Goal: Transaction & Acquisition: Purchase product/service

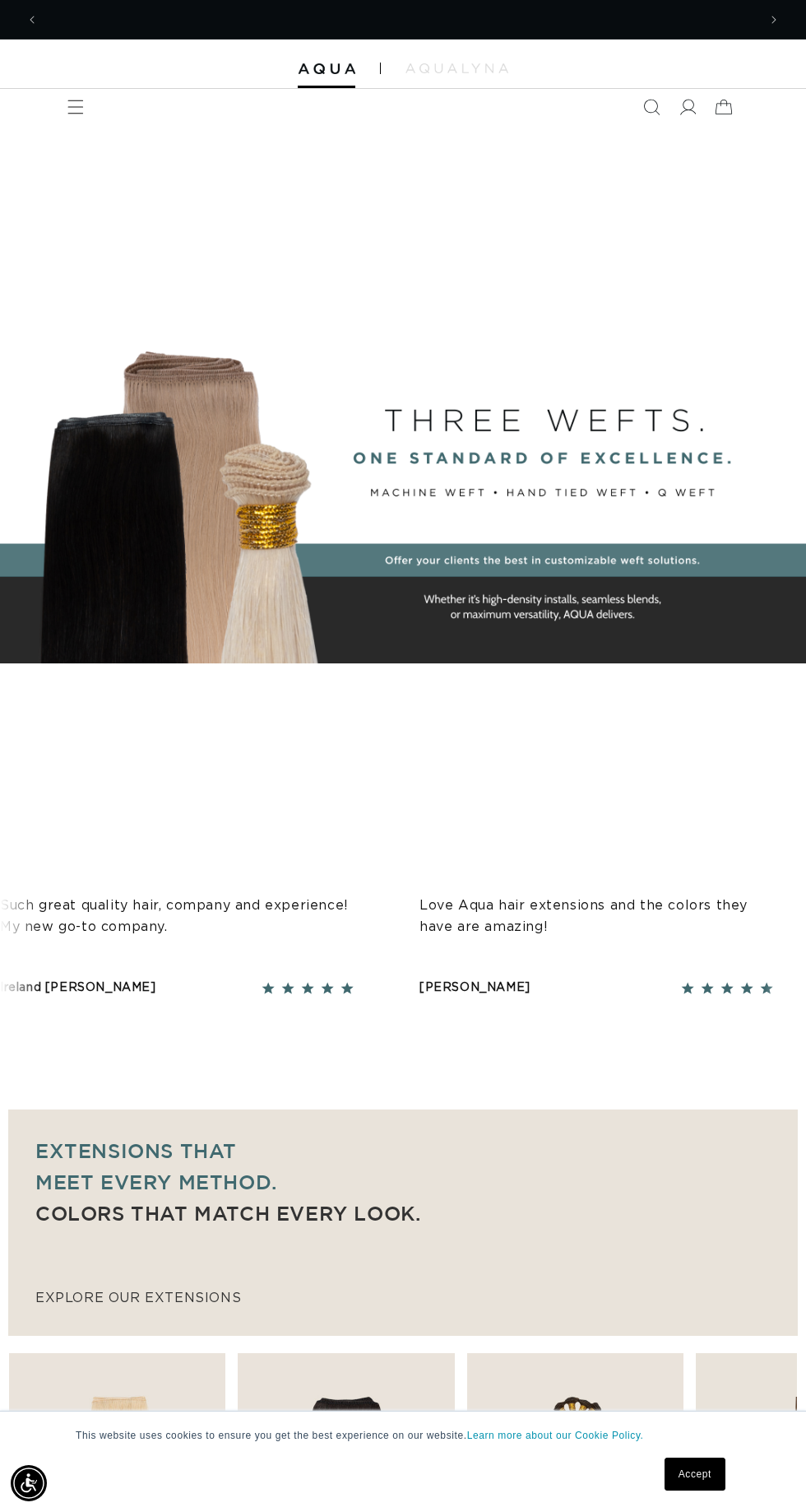
scroll to position [0, 1438]
click at [689, 106] on icon at bounding box center [687, 106] width 17 height 17
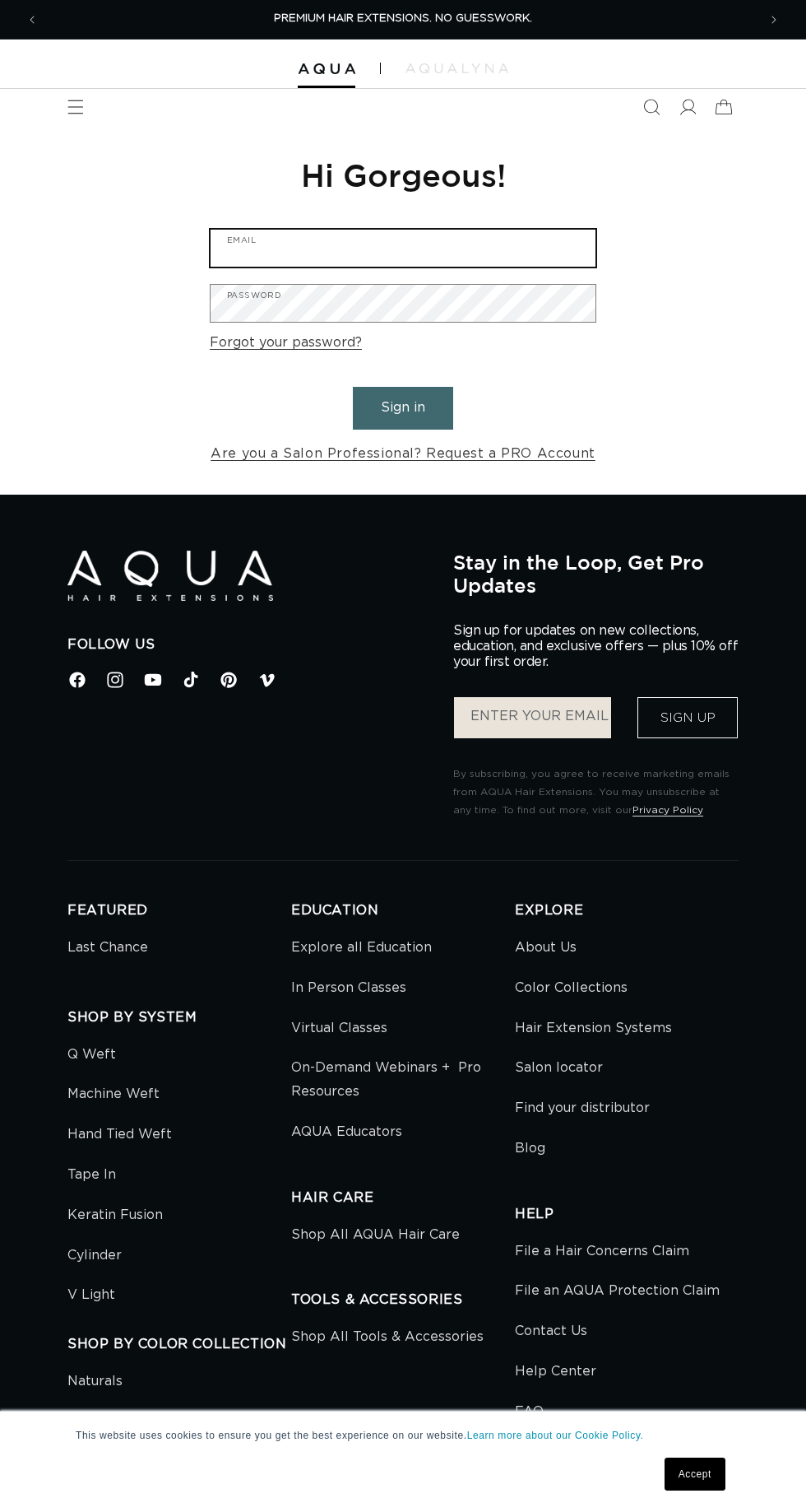
click at [295, 242] on input "Email" at bounding box center [403, 248] width 385 height 37
type input "jen121005@gmail.com"
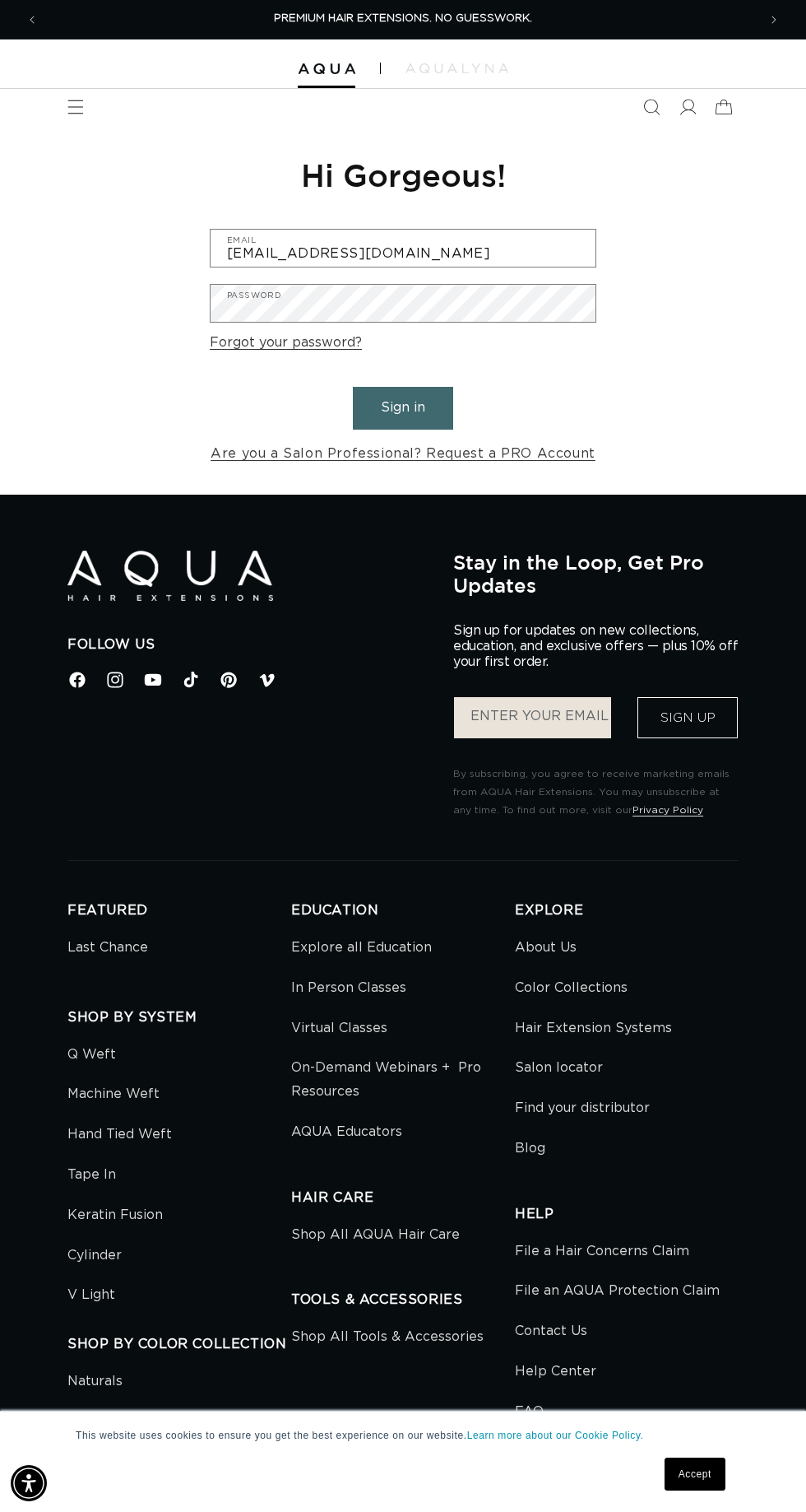
click at [353, 387] on button "Sign in" at bounding box center [403, 407] width 100 height 42
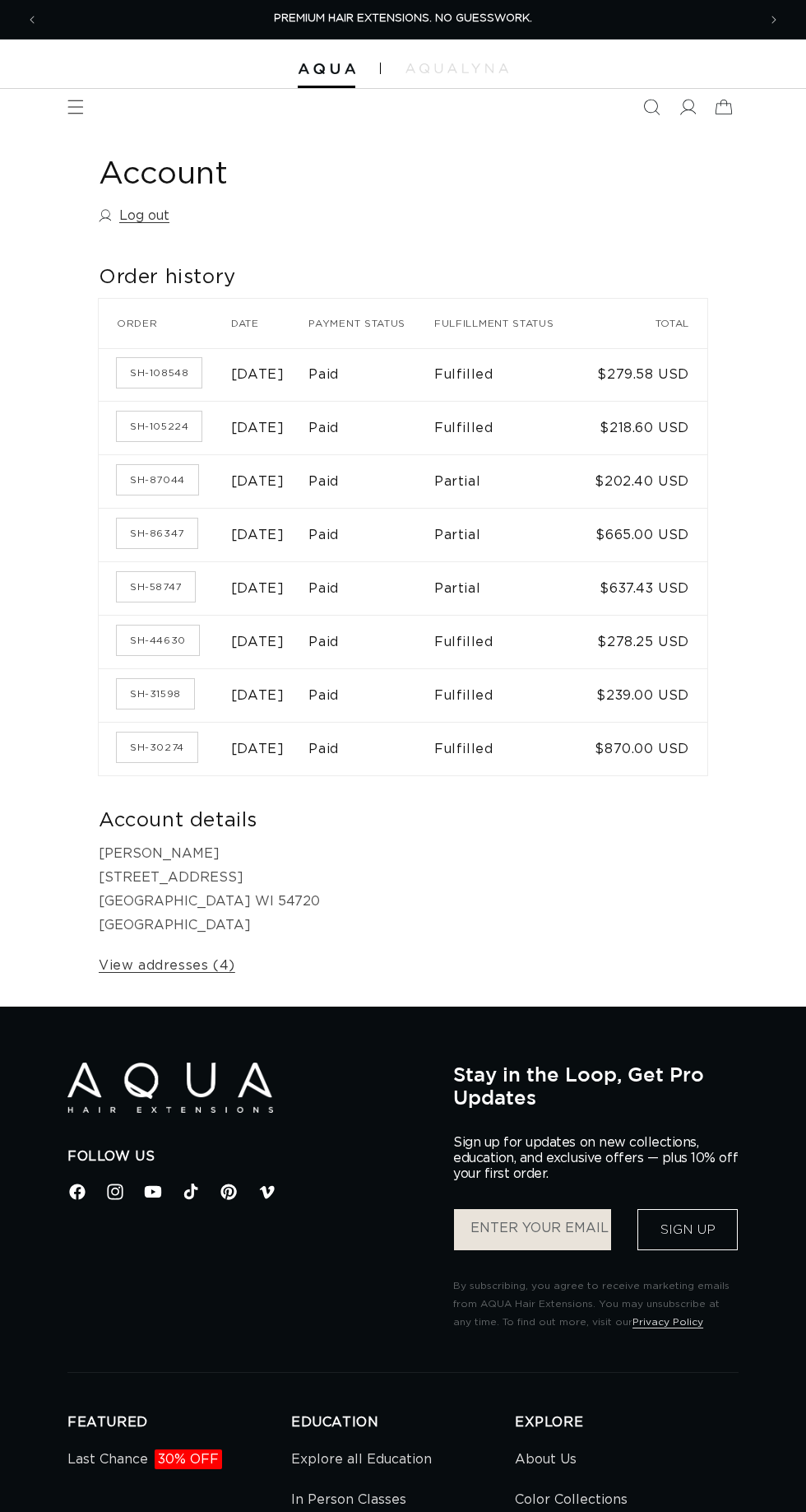
click at [68, 108] on icon "Menu" at bounding box center [75, 106] width 17 height 17
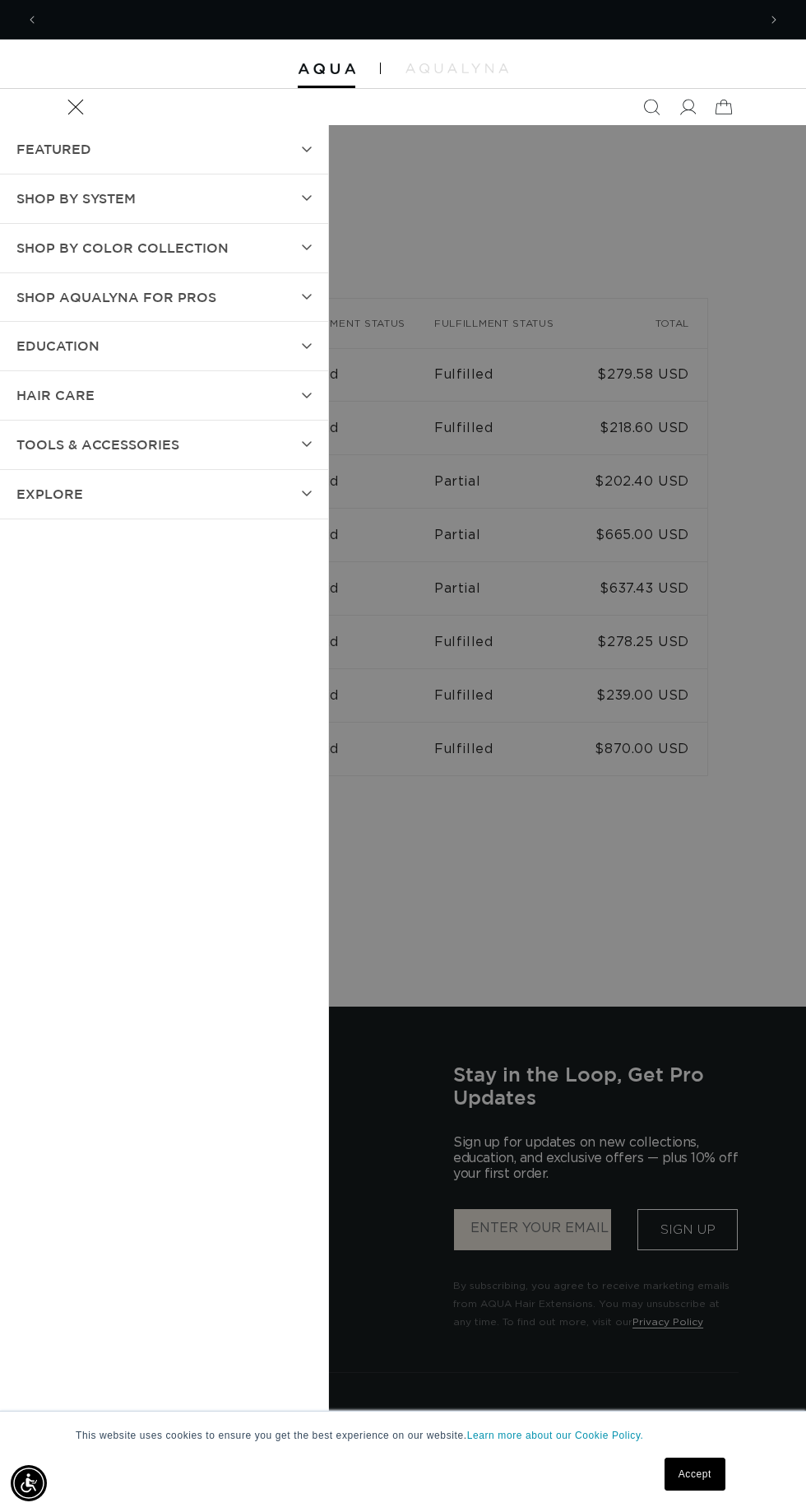
scroll to position [0, 719]
click at [34, 252] on span "Shop by Color Collection" at bounding box center [123, 248] width 213 height 24
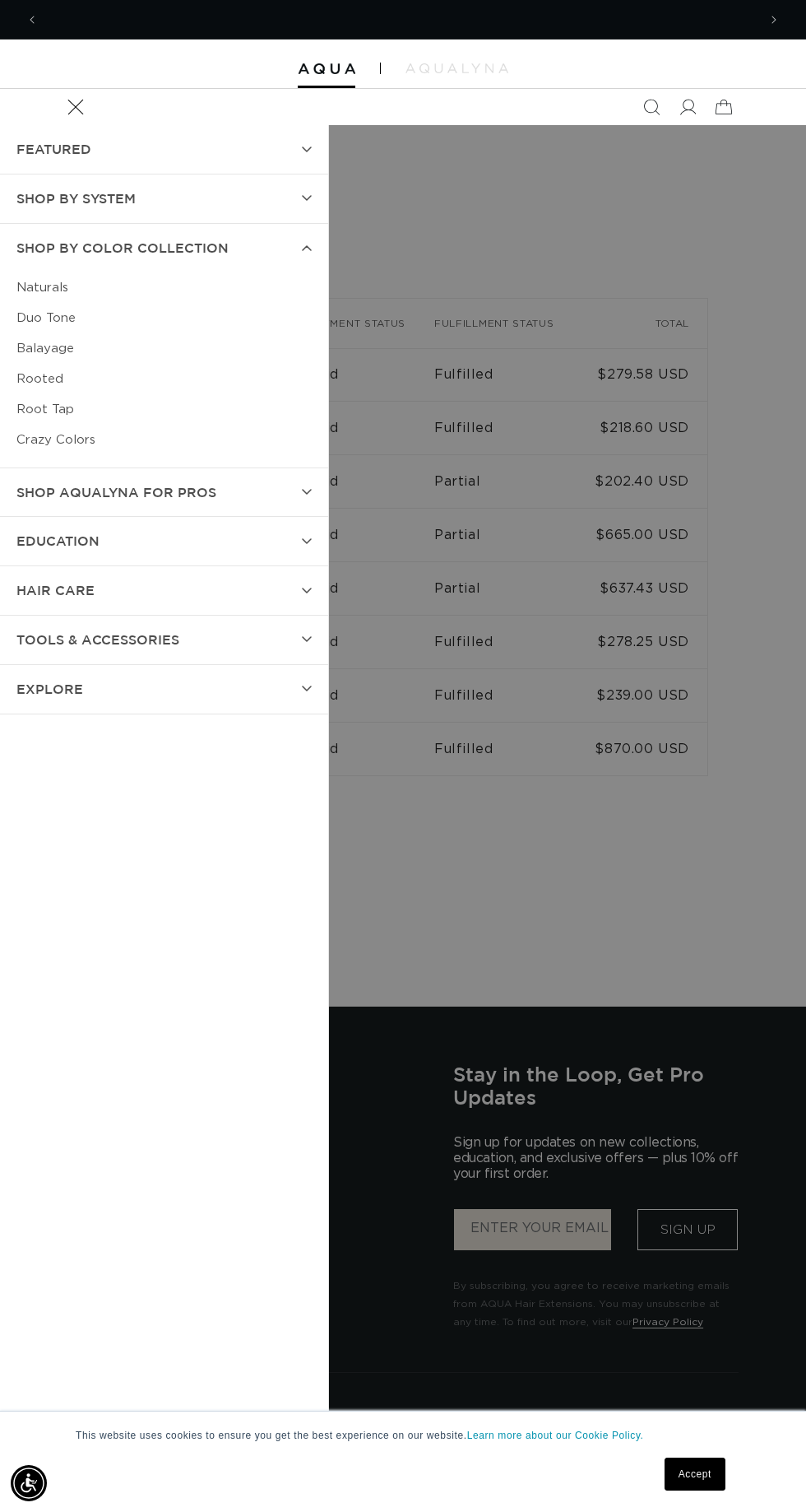
scroll to position [0, 1438]
click at [18, 390] on link "Rooted" at bounding box center [165, 379] width 296 height 30
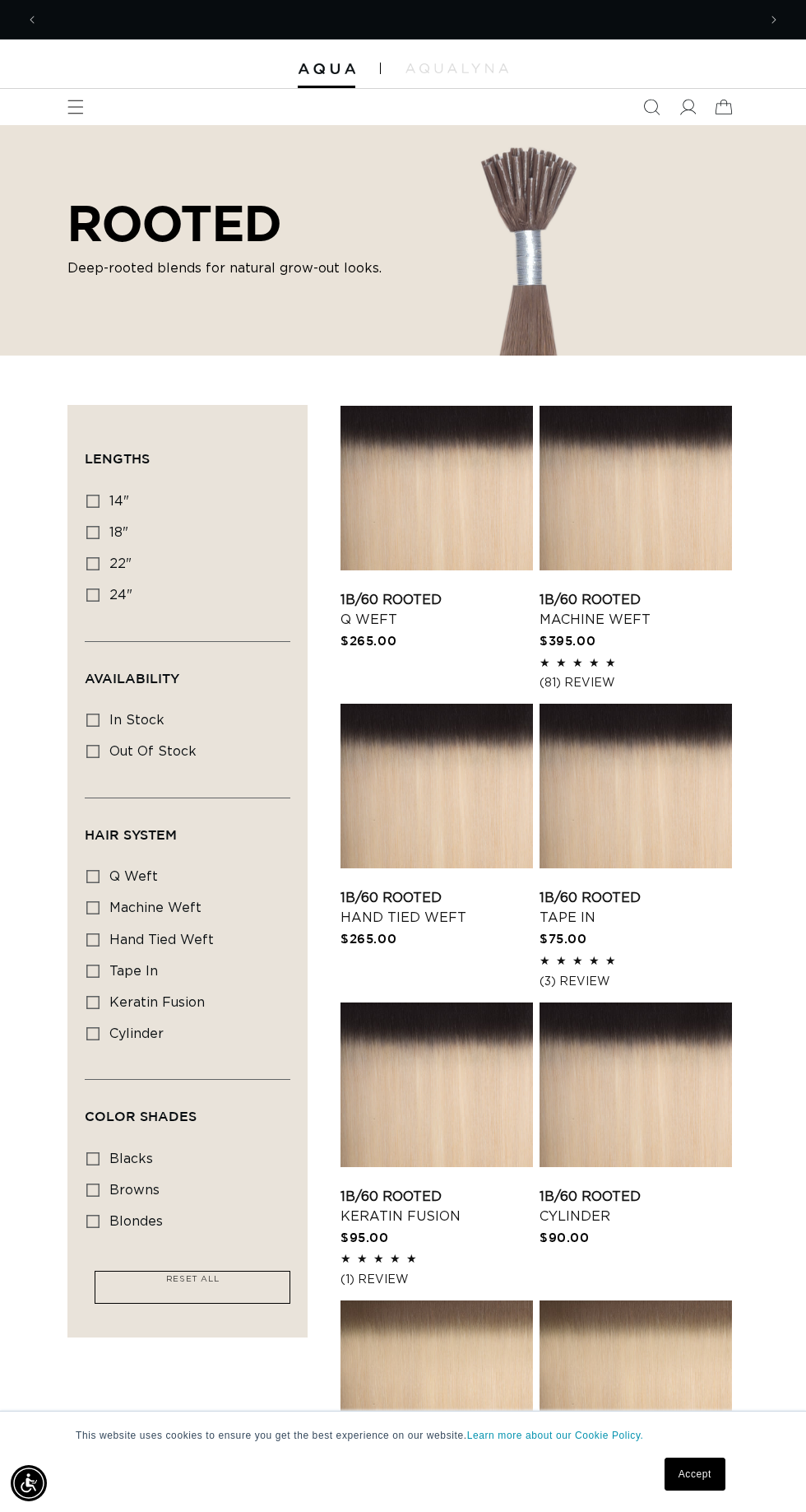
click at [75, 110] on icon "Menu" at bounding box center [75, 106] width 17 height 17
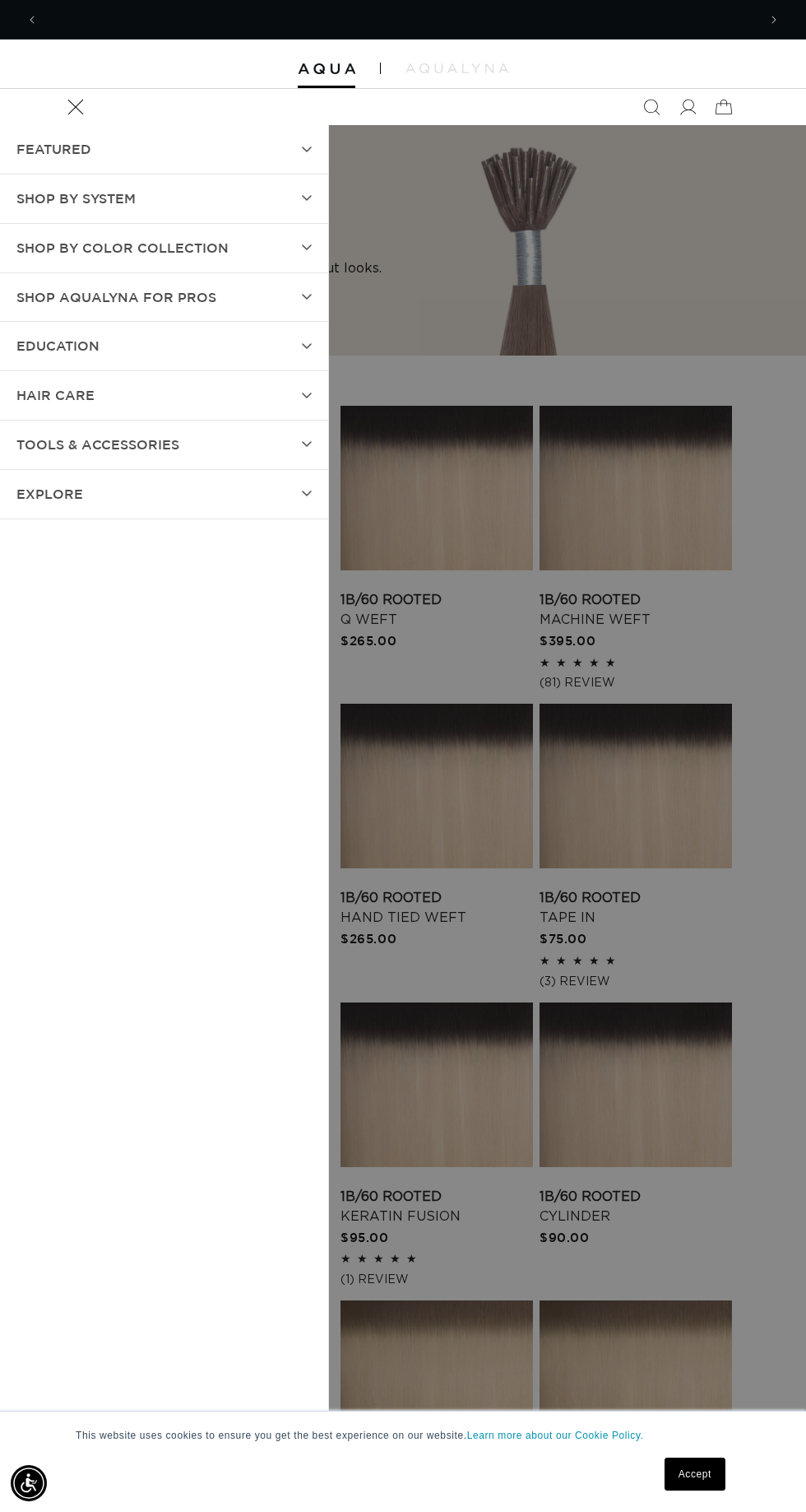
scroll to position [0, 719]
click at [60, 151] on span "FEATURED" at bounding box center [54, 149] width 75 height 24
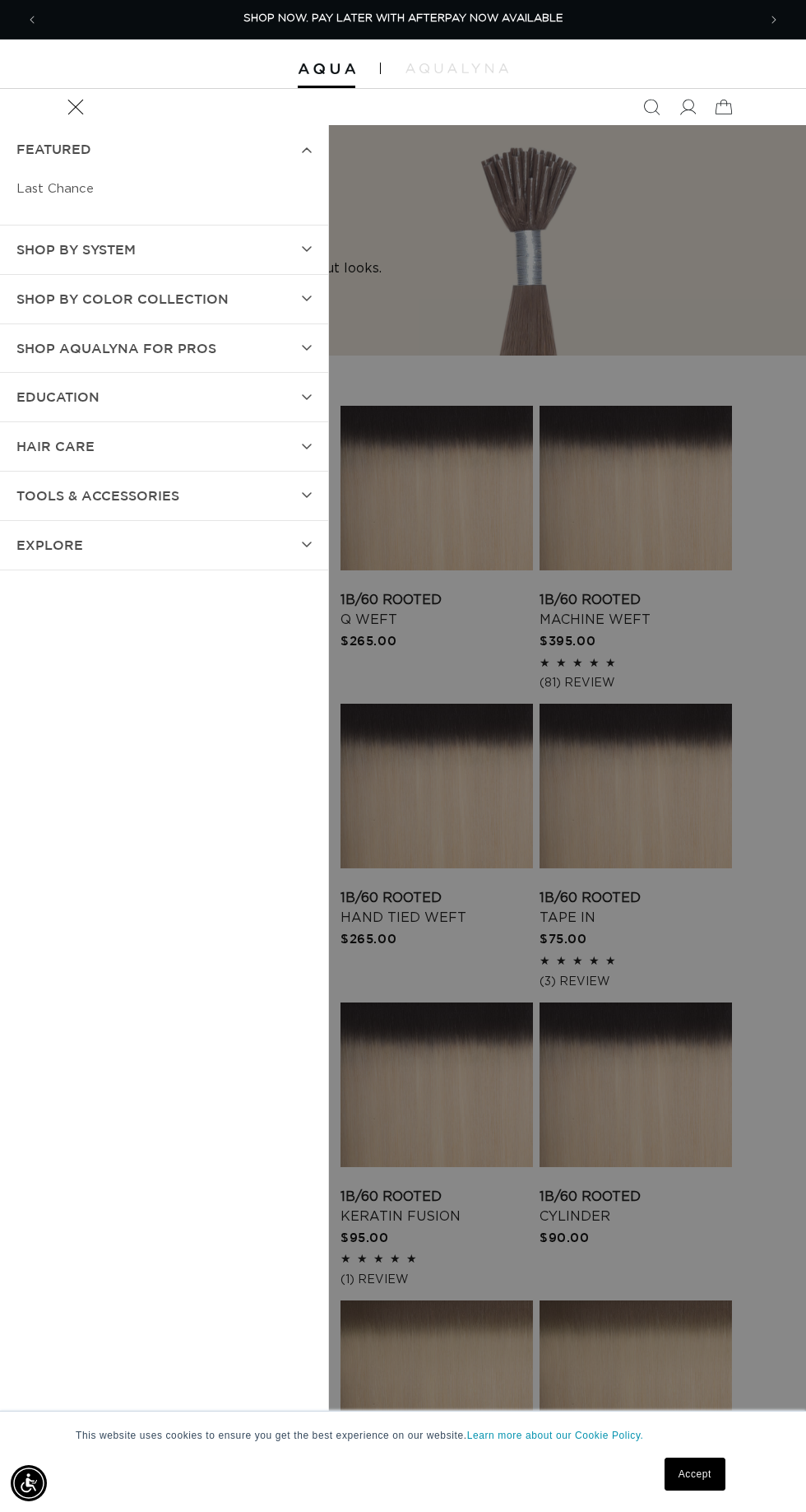
click at [39, 143] on span "FEATURED" at bounding box center [54, 149] width 75 height 24
click at [23, 158] on span "FEATURED" at bounding box center [54, 149] width 75 height 24
click at [22, 252] on span "SHOP BY SYSTEM" at bounding box center [76, 249] width 120 height 24
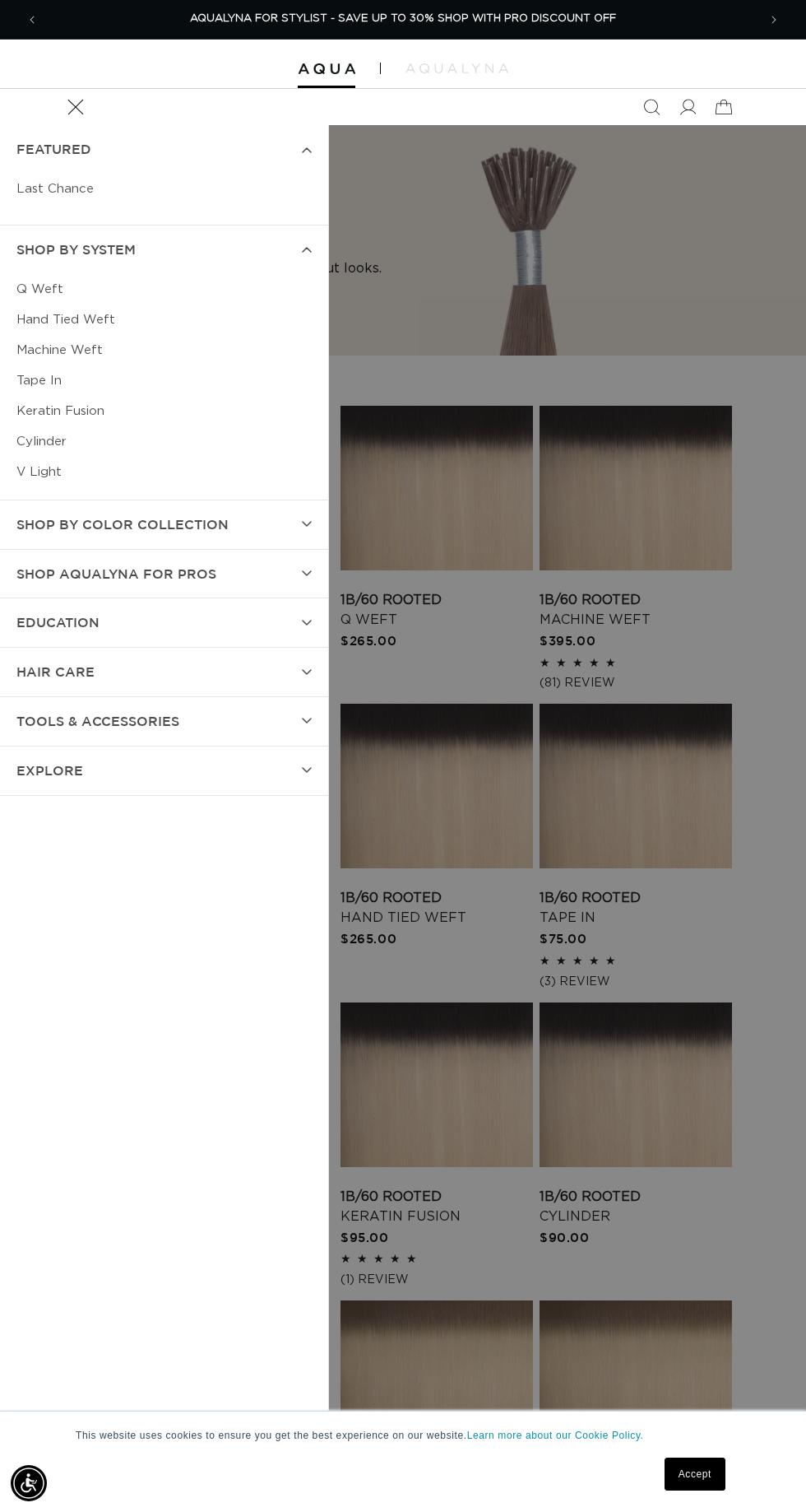
click at [71, 318] on link "Hand Tied Weft" at bounding box center [165, 320] width 296 height 30
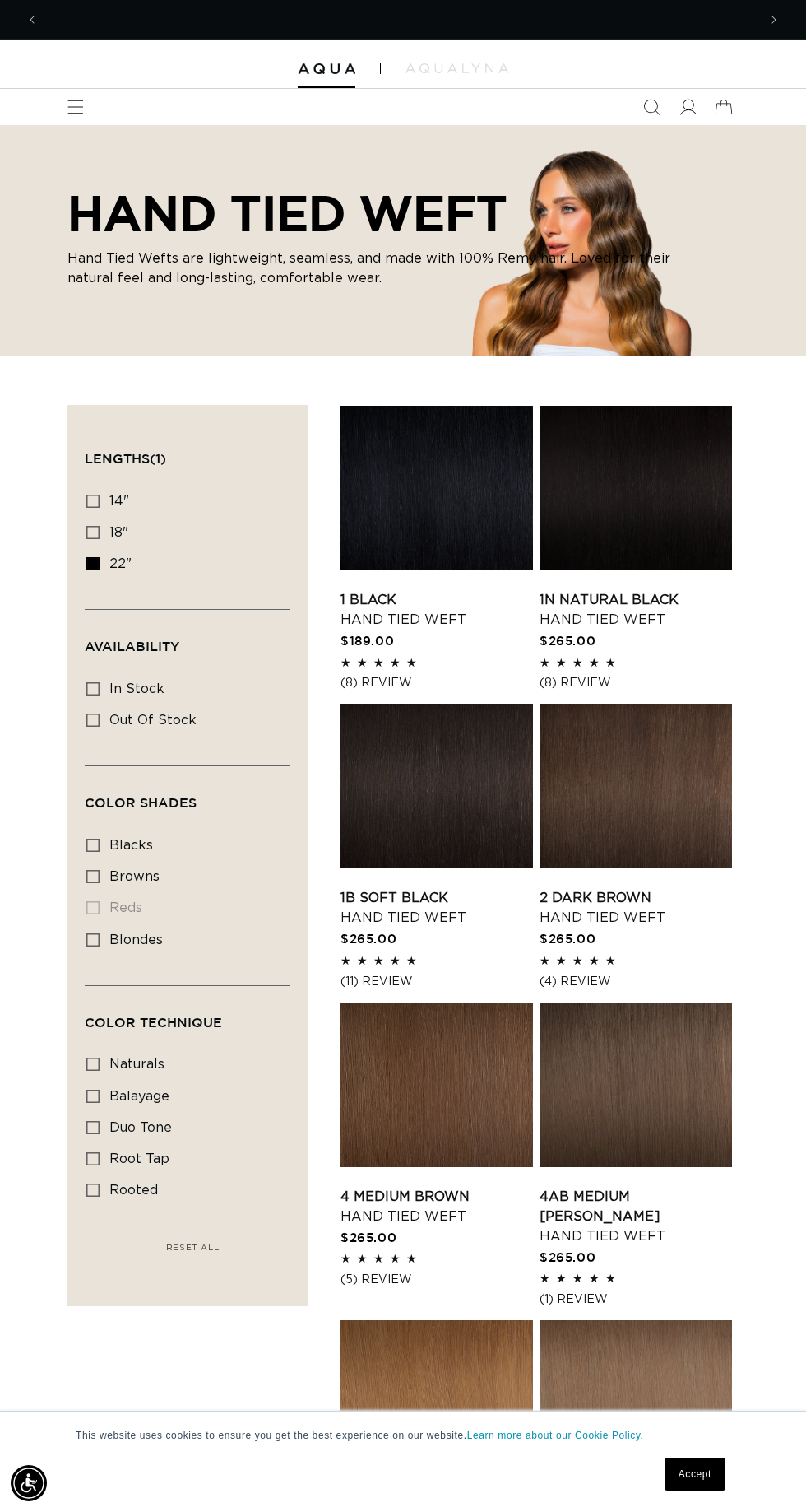
scroll to position [0, 1438]
click at [92, 686] on icon at bounding box center [93, 688] width 13 height 13
click at [92, 686] on input "In stock In stock (29 products)" at bounding box center [93, 688] width 13 height 13
checkbox input "true"
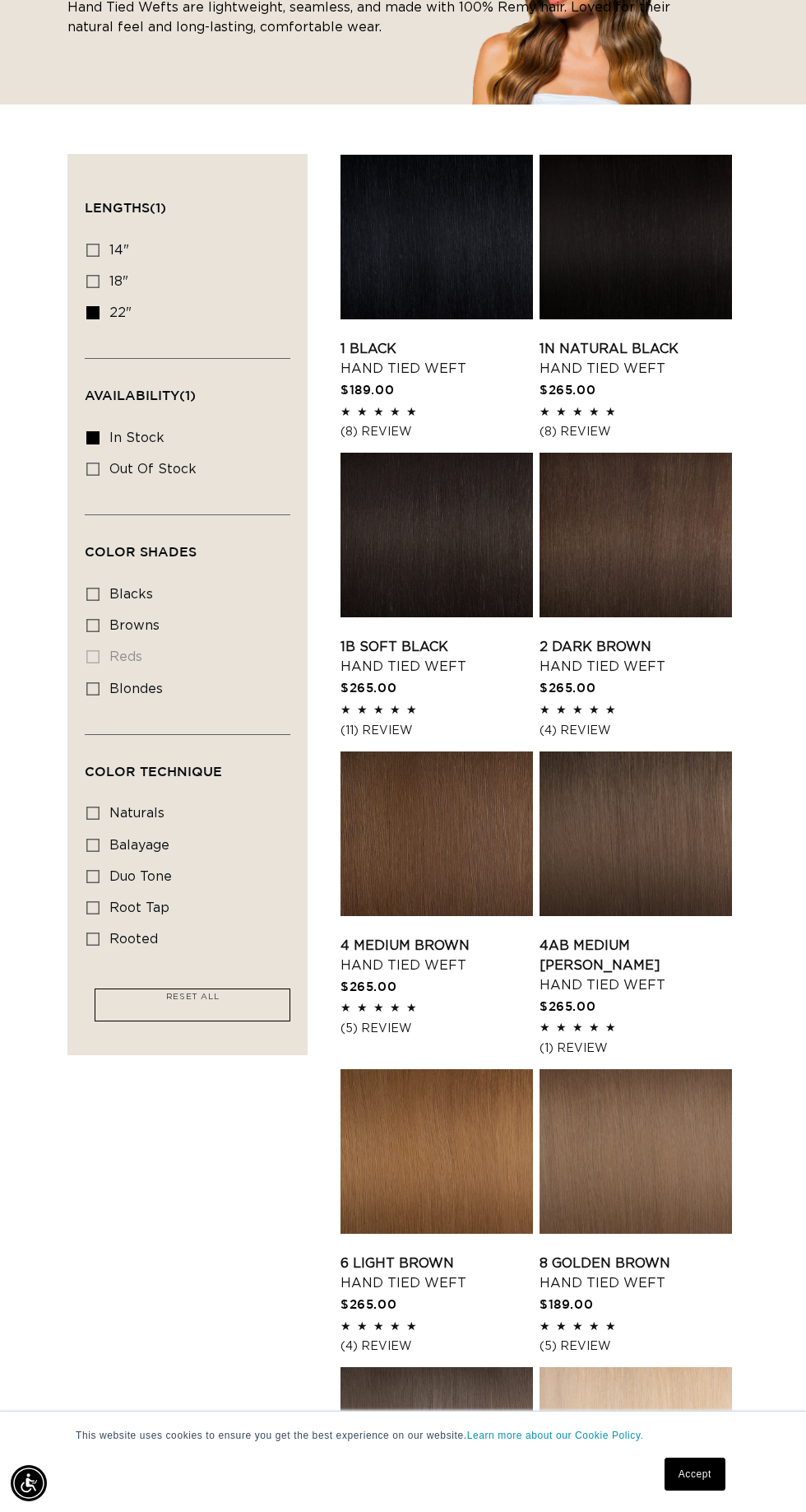
click at [92, 309] on icon at bounding box center [93, 313] width 13 height 13
click at [92, 309] on input "22" 22" (29 products)" at bounding box center [93, 313] width 13 height 13
checkbox input "false"
click at [94, 280] on icon at bounding box center [93, 281] width 13 height 13
click at [94, 280] on input "18" 18" (35 products)" at bounding box center [93, 281] width 13 height 13
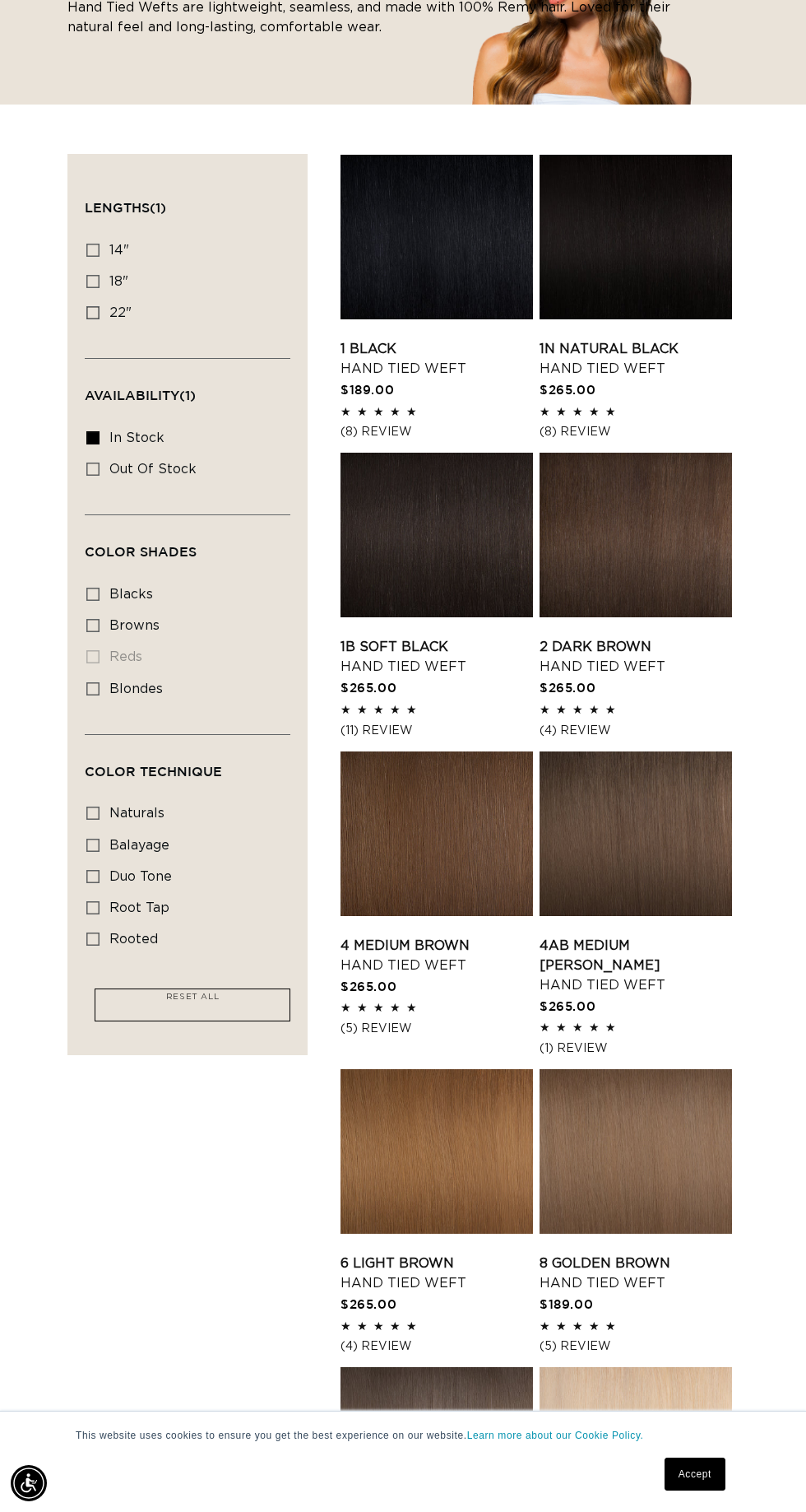
checkbox input "true"
click at [87, 275] on icon at bounding box center [93, 281] width 13 height 13
click at [87, 275] on input "18" 18" (35 products)" at bounding box center [93, 281] width 13 height 13
checkbox input "true"
click at [624, 339] on link "1N Natural Black Hand Tied Weft" at bounding box center [635, 359] width 192 height 40
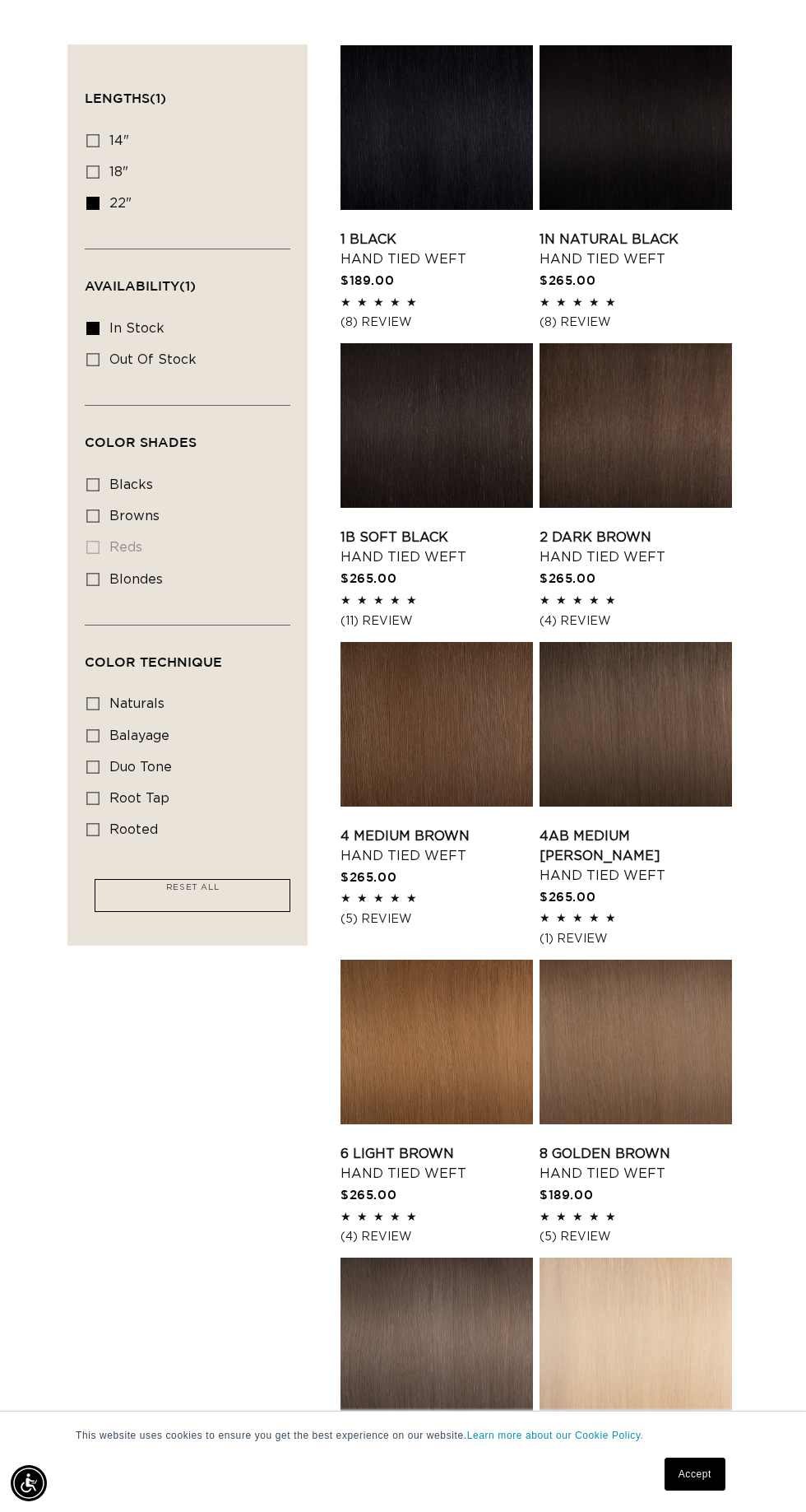
scroll to position [251, 0]
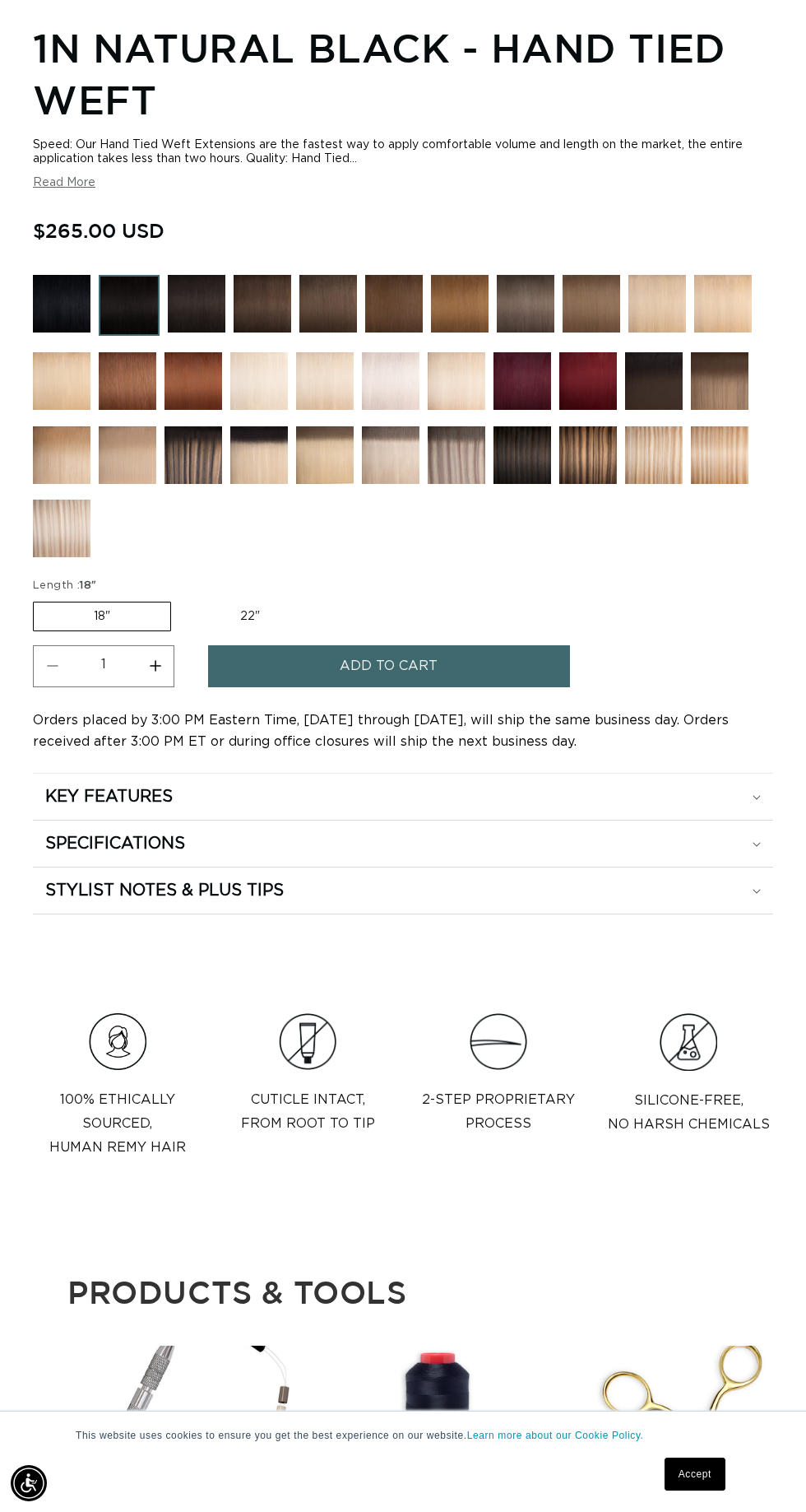
click at [252, 631] on label "22" Variant sold out or unavailable" at bounding box center [250, 616] width 140 height 28
click at [180, 599] on input "22" Variant sold out or unavailable" at bounding box center [180, 598] width 1 height 1
radio input "true"
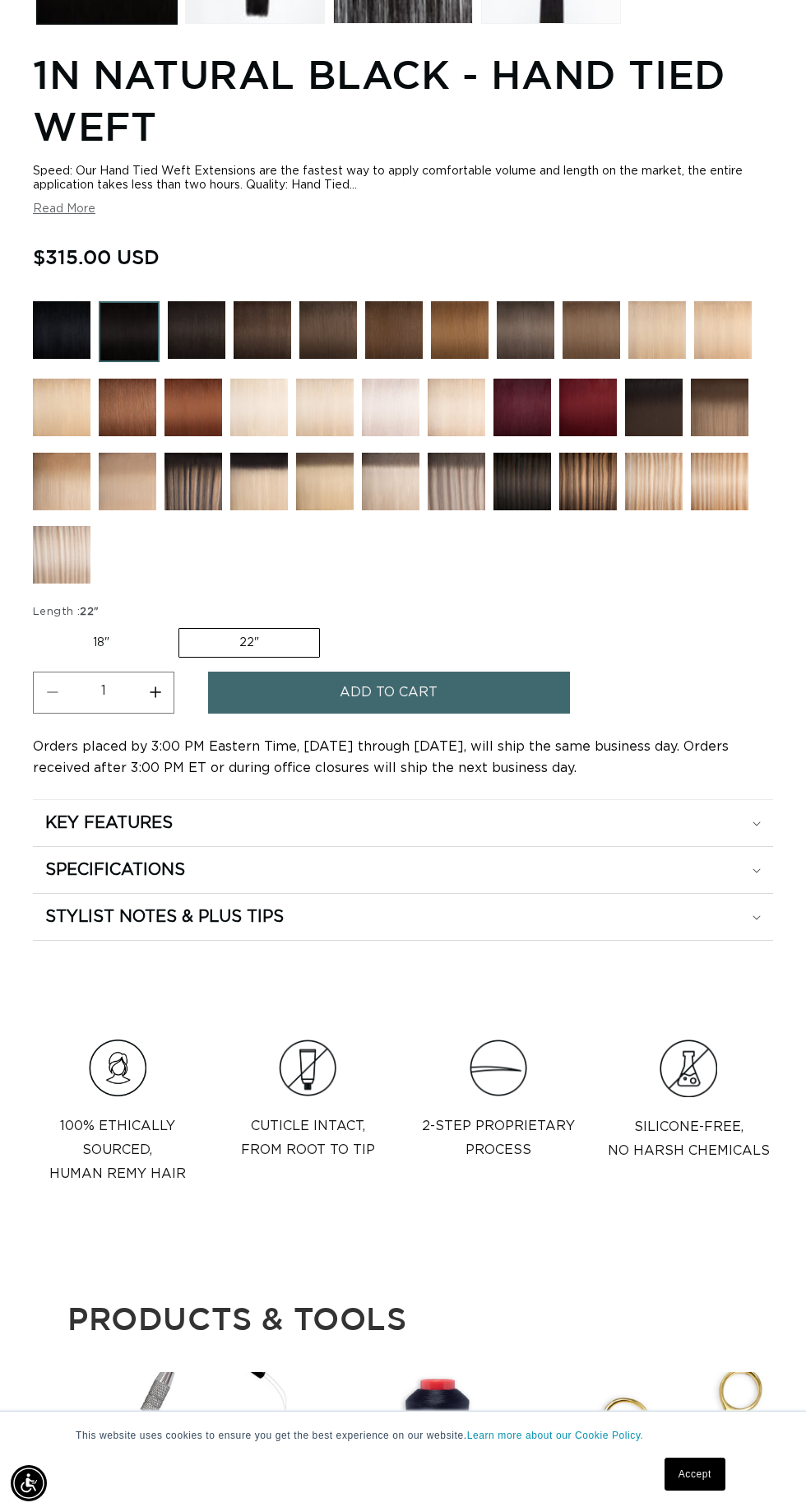
scroll to position [1083, 0]
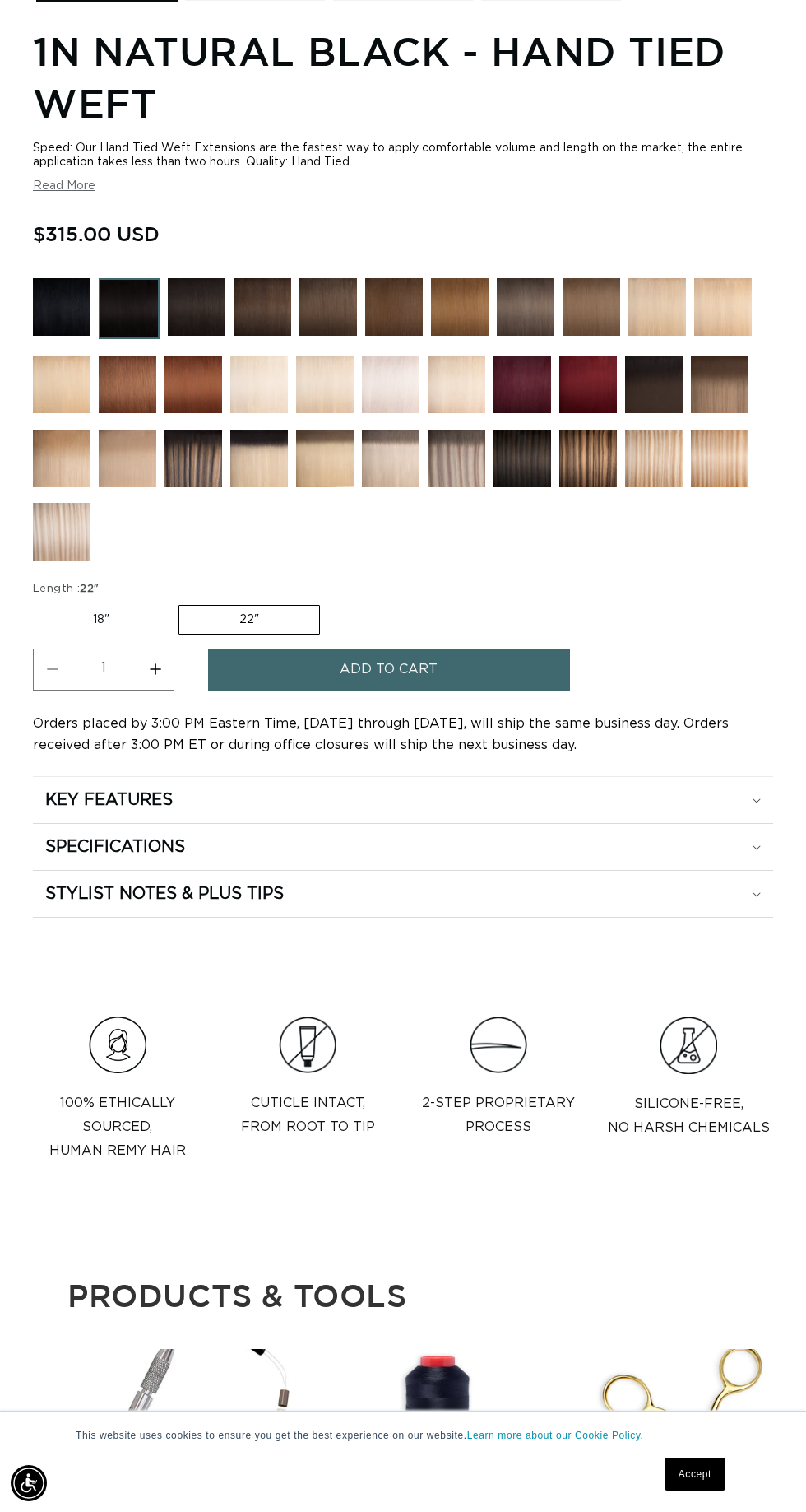
click at [482, 690] on button "Add to cart" at bounding box center [389, 669] width 362 height 42
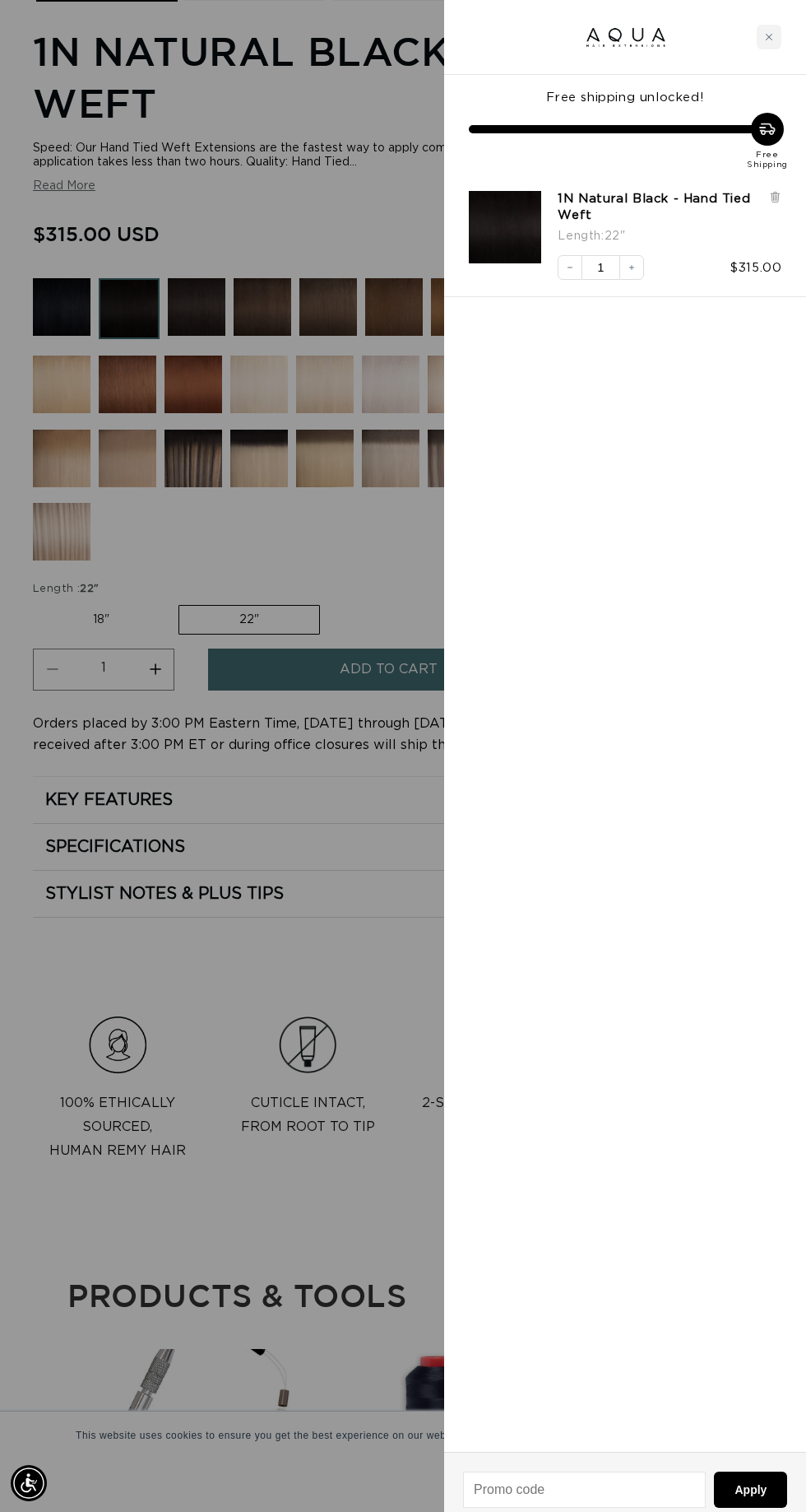
scroll to position [0, 0]
